Goal: Navigation & Orientation: Find specific page/section

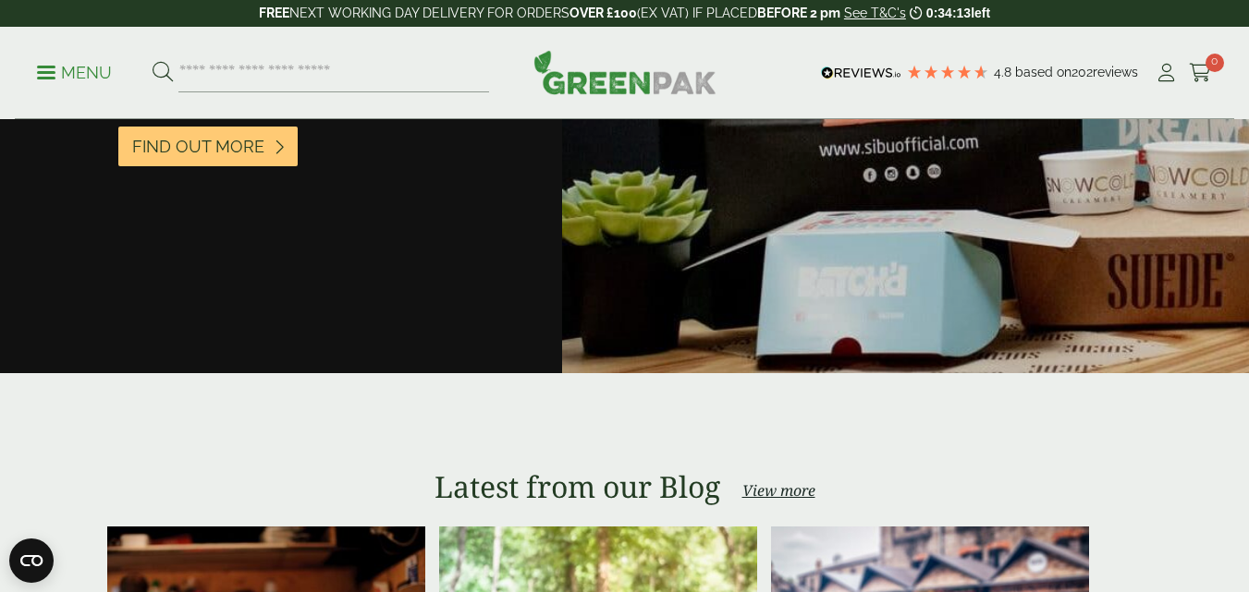
scroll to position [3385, 0]
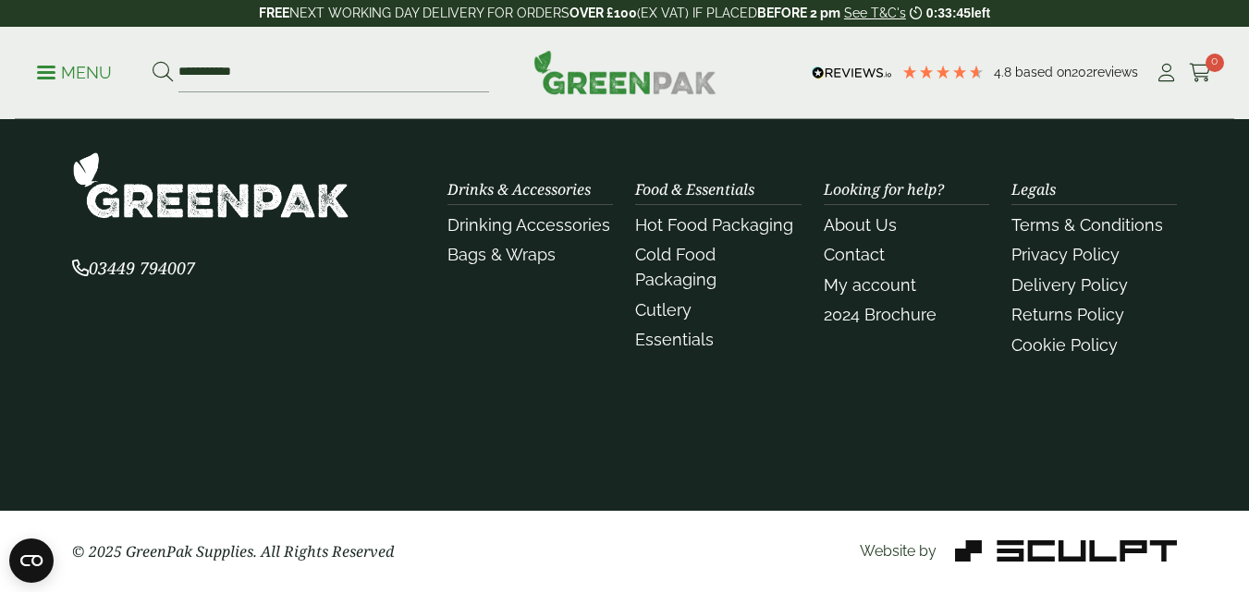
scroll to position [2606, 0]
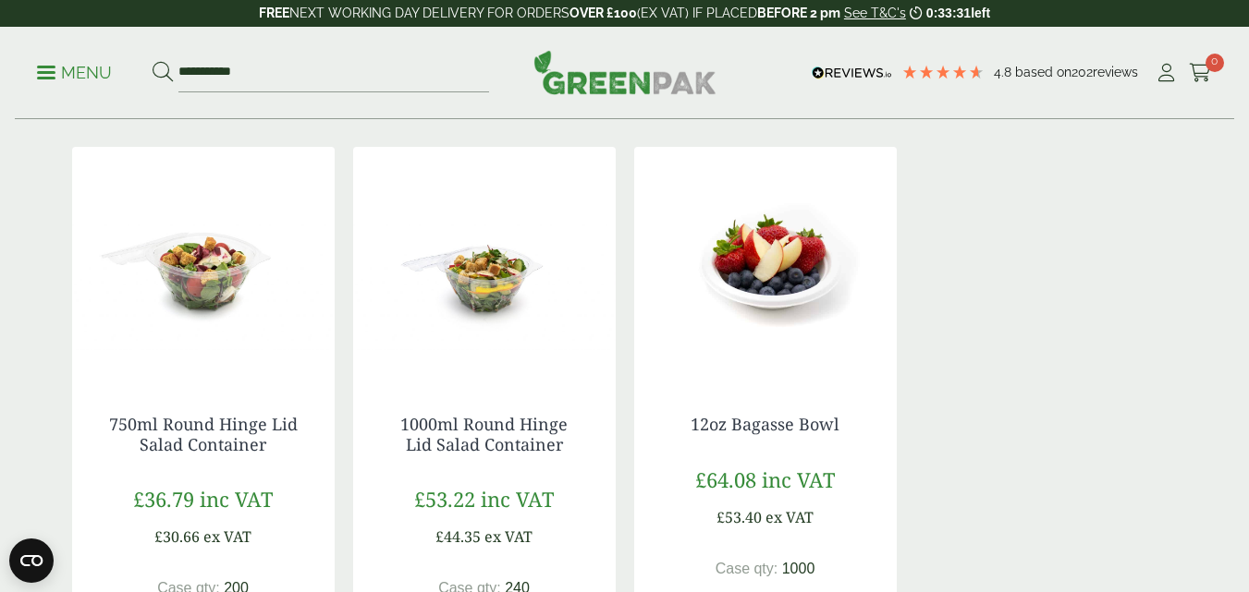
scroll to position [156, 0]
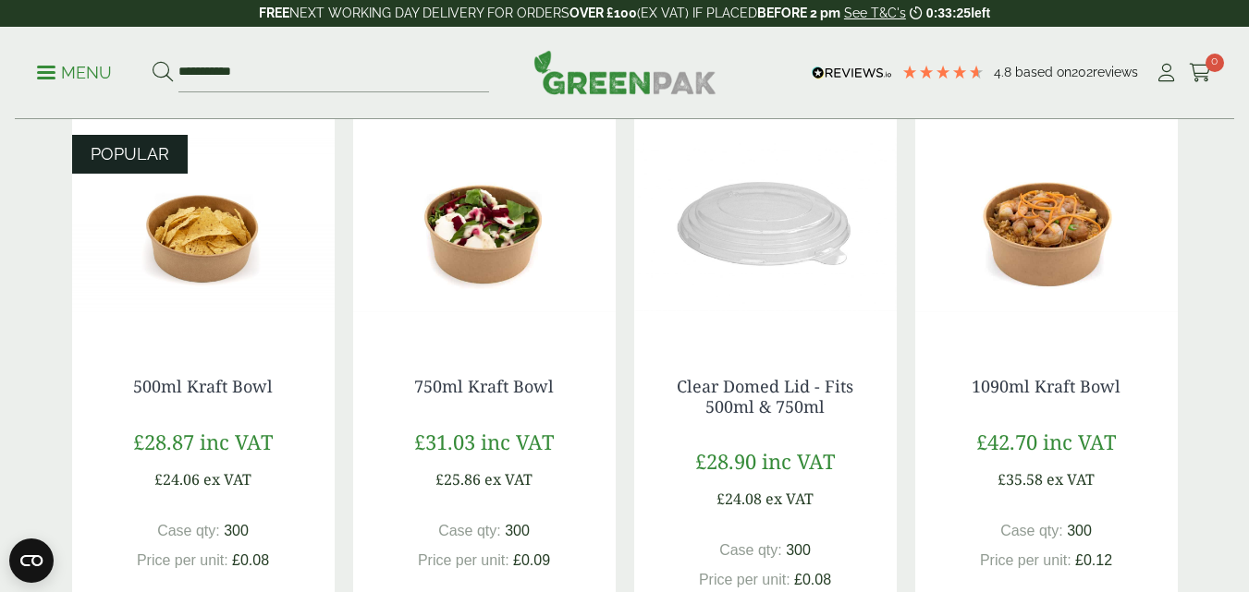
scroll to position [198, 0]
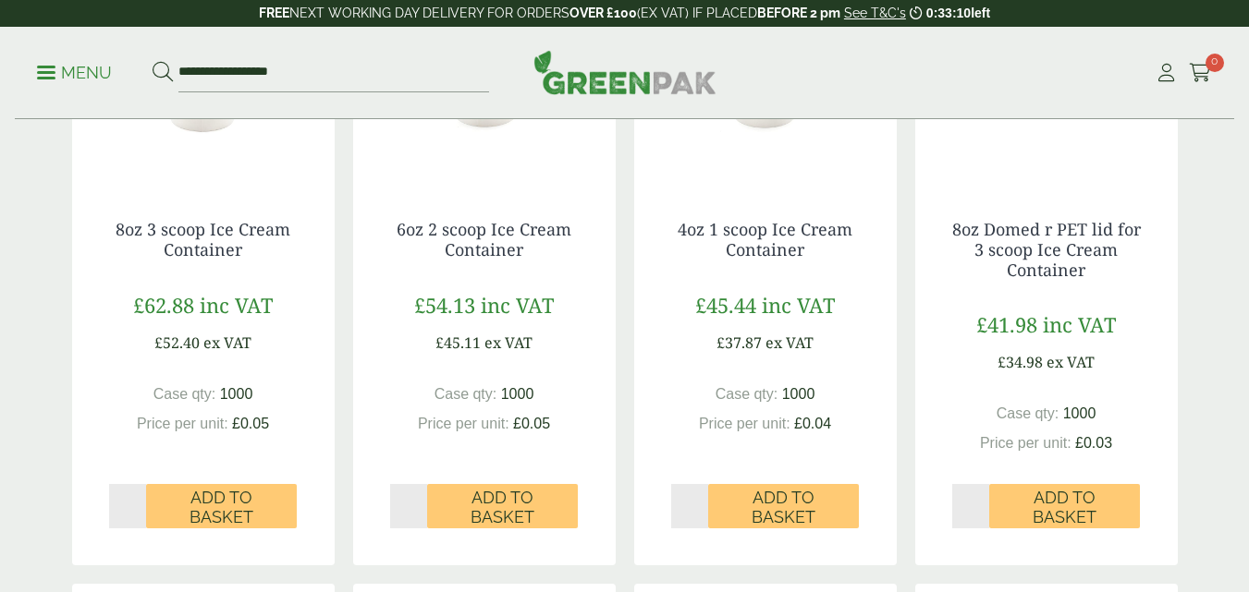
scroll to position [1553, 0]
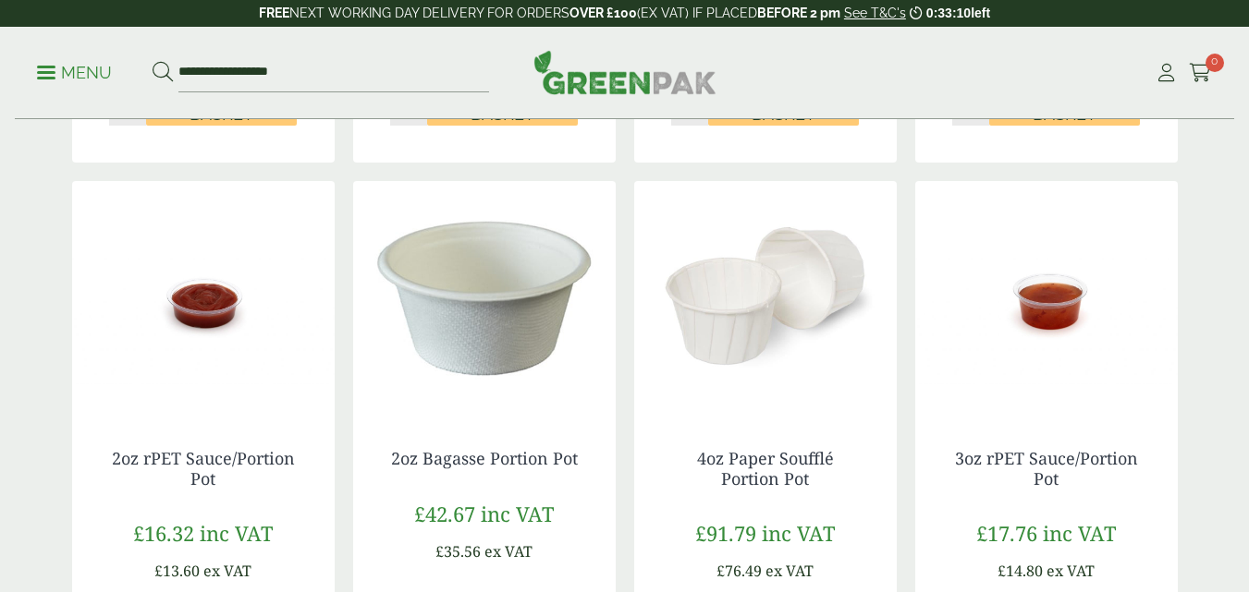
click at [1248, 299] on html "FREE NEXT WORKING DAY DELIVERY - See T&C's 0:33:10 left FREE NEXT WORKING DAY D…" at bounding box center [624, 40] width 1249 height 3187
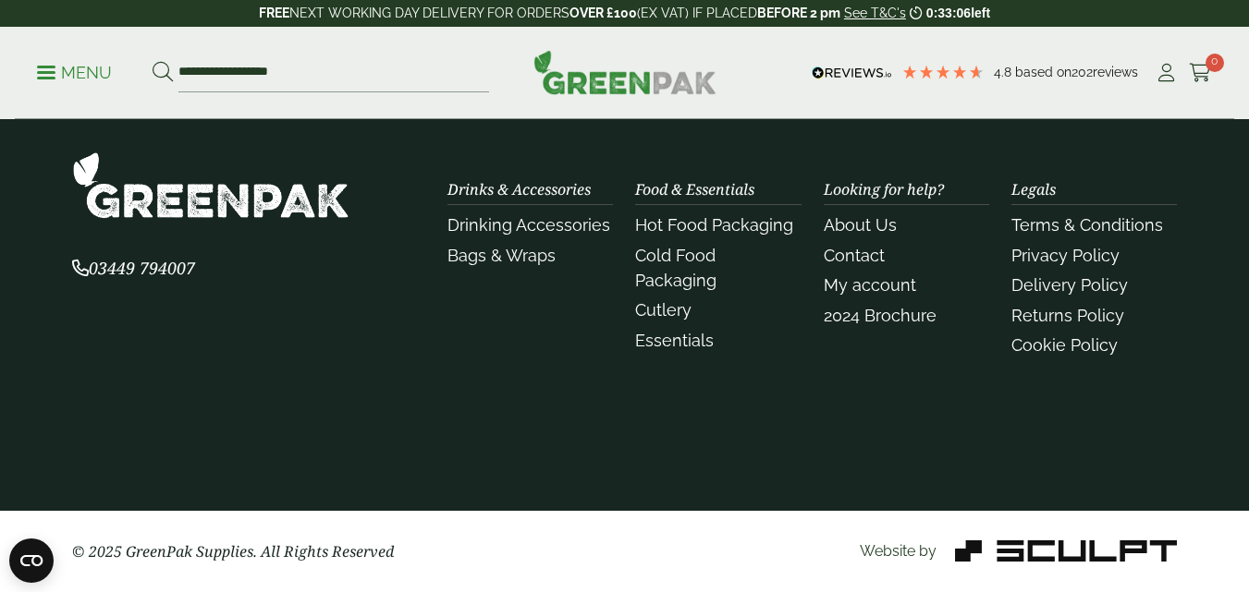
scroll to position [2765, 0]
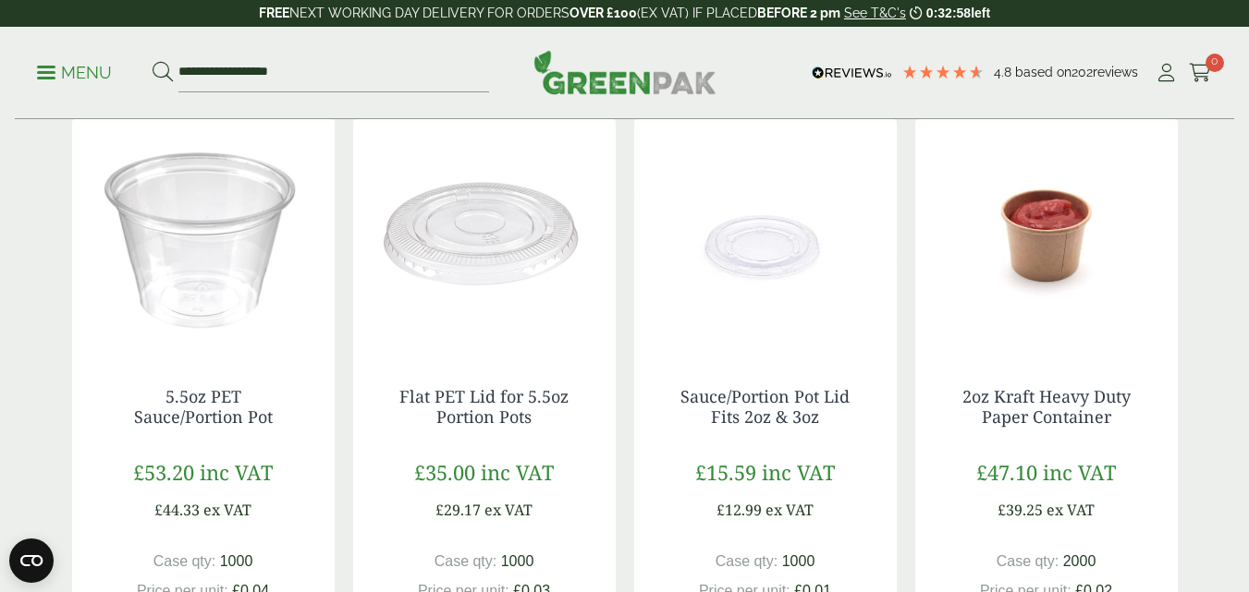
scroll to position [339, 0]
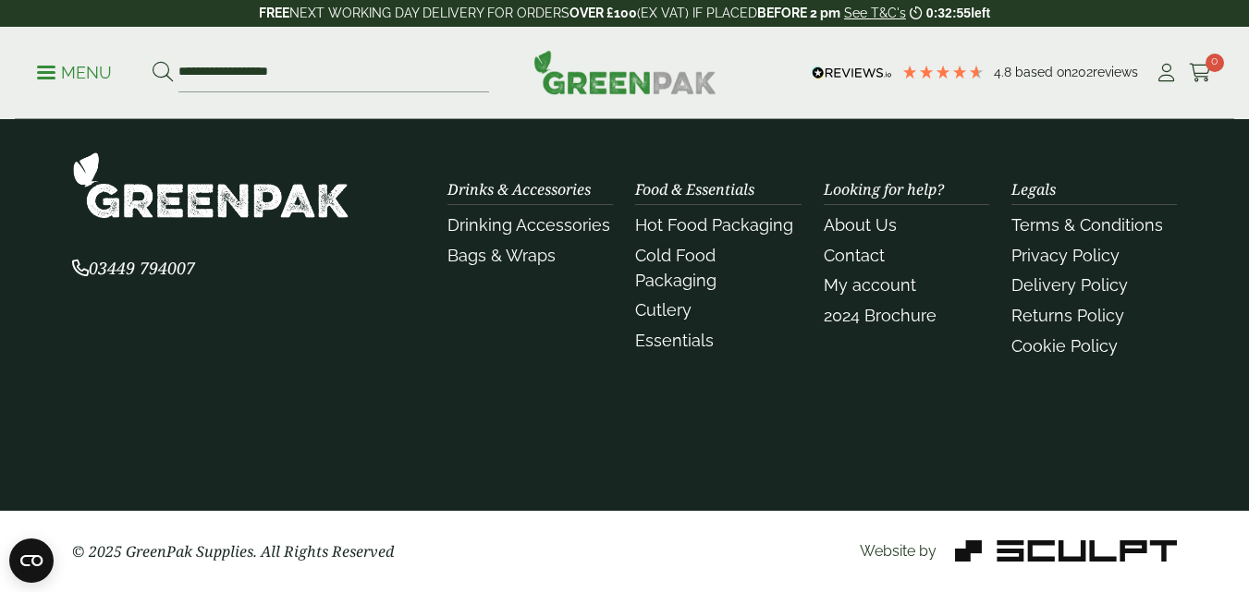
scroll to position [3391, 0]
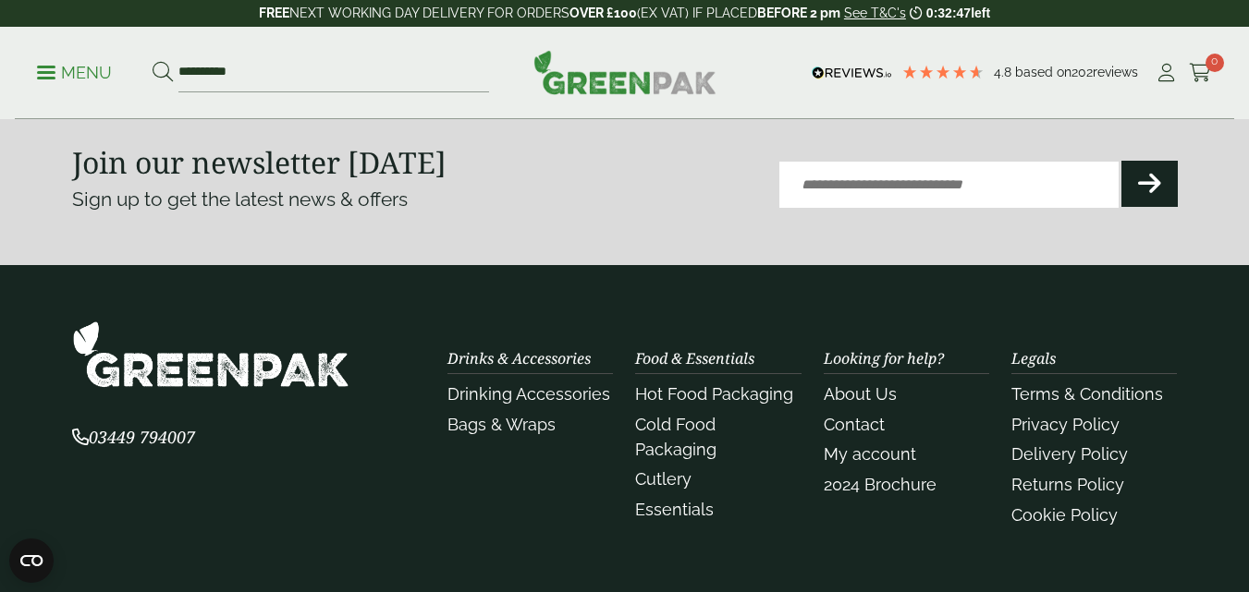
scroll to position [1938, 0]
